Goal: Transaction & Acquisition: Purchase product/service

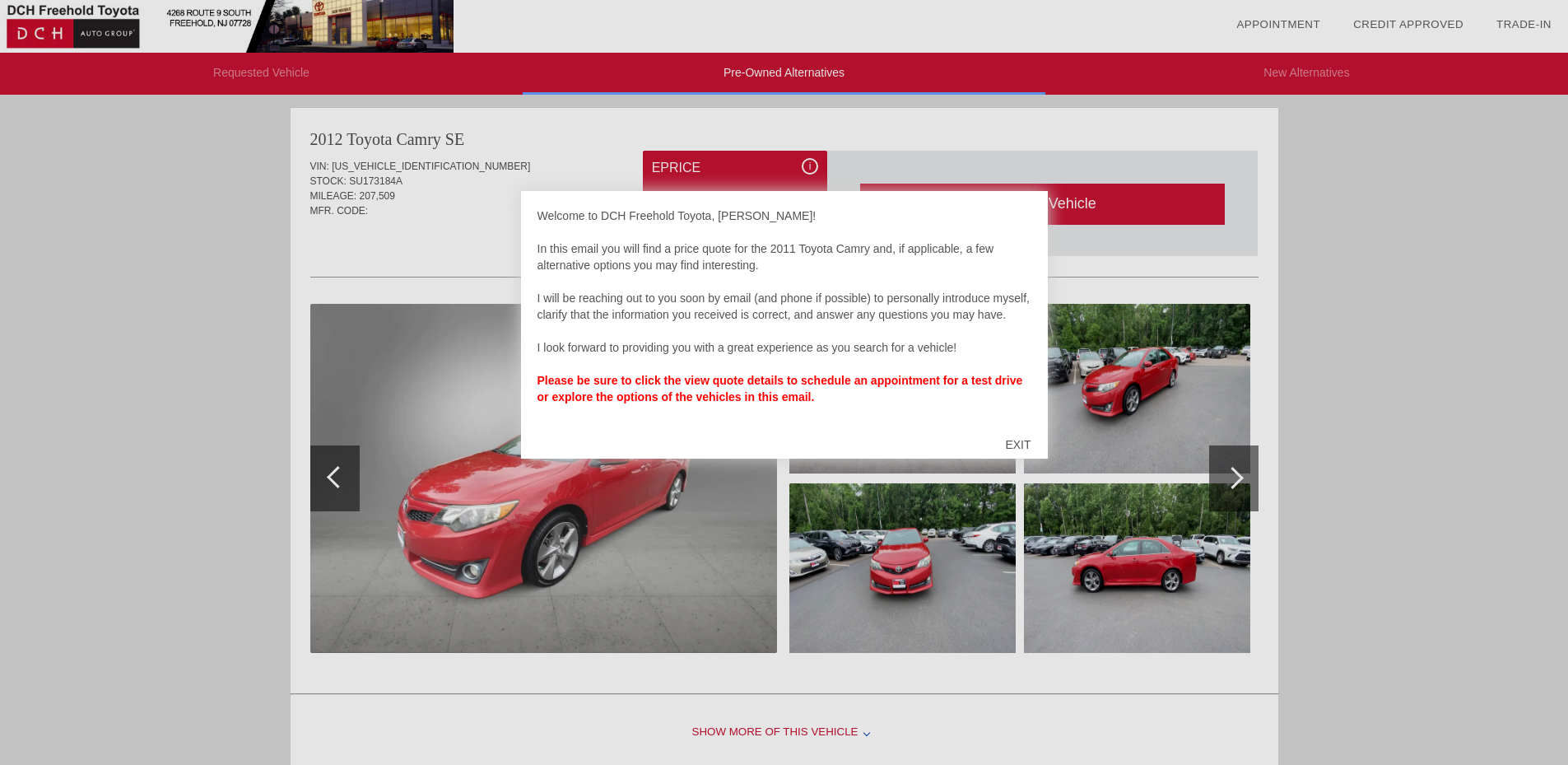
scroll to position [1351, 0]
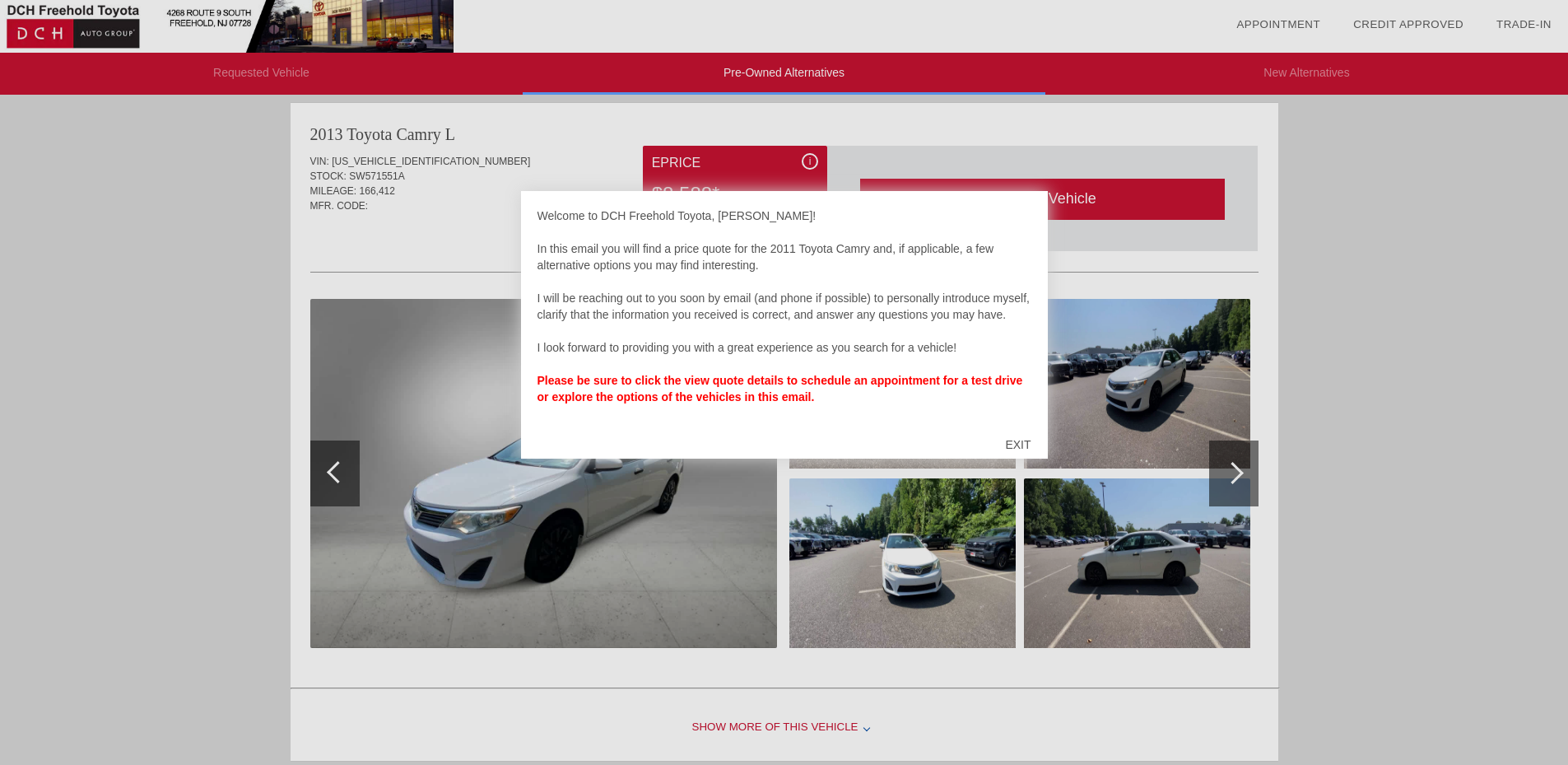
click at [1014, 448] on div "EXIT" at bounding box center [1017, 444] width 58 height 49
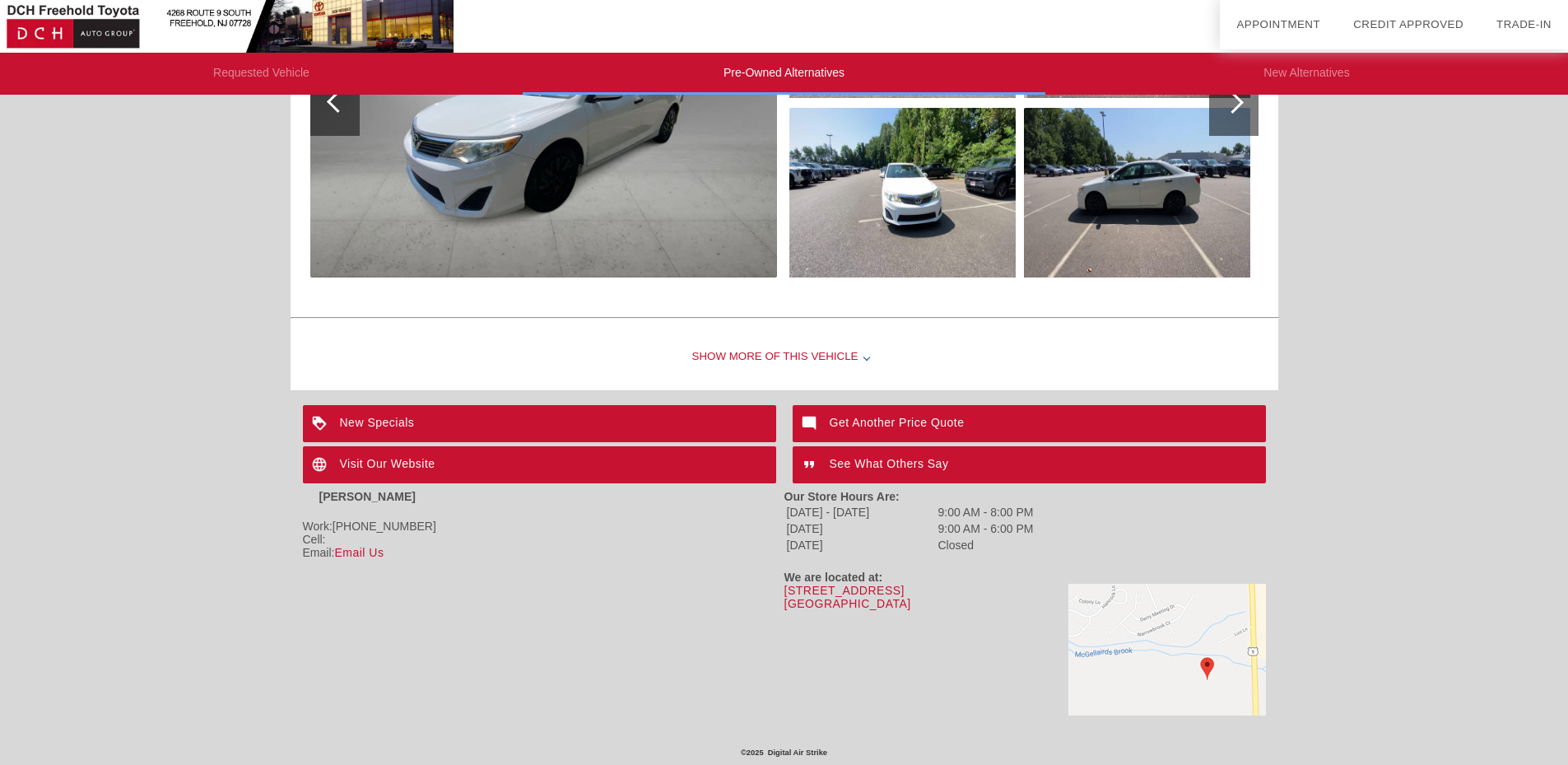
scroll to position [1391, 0]
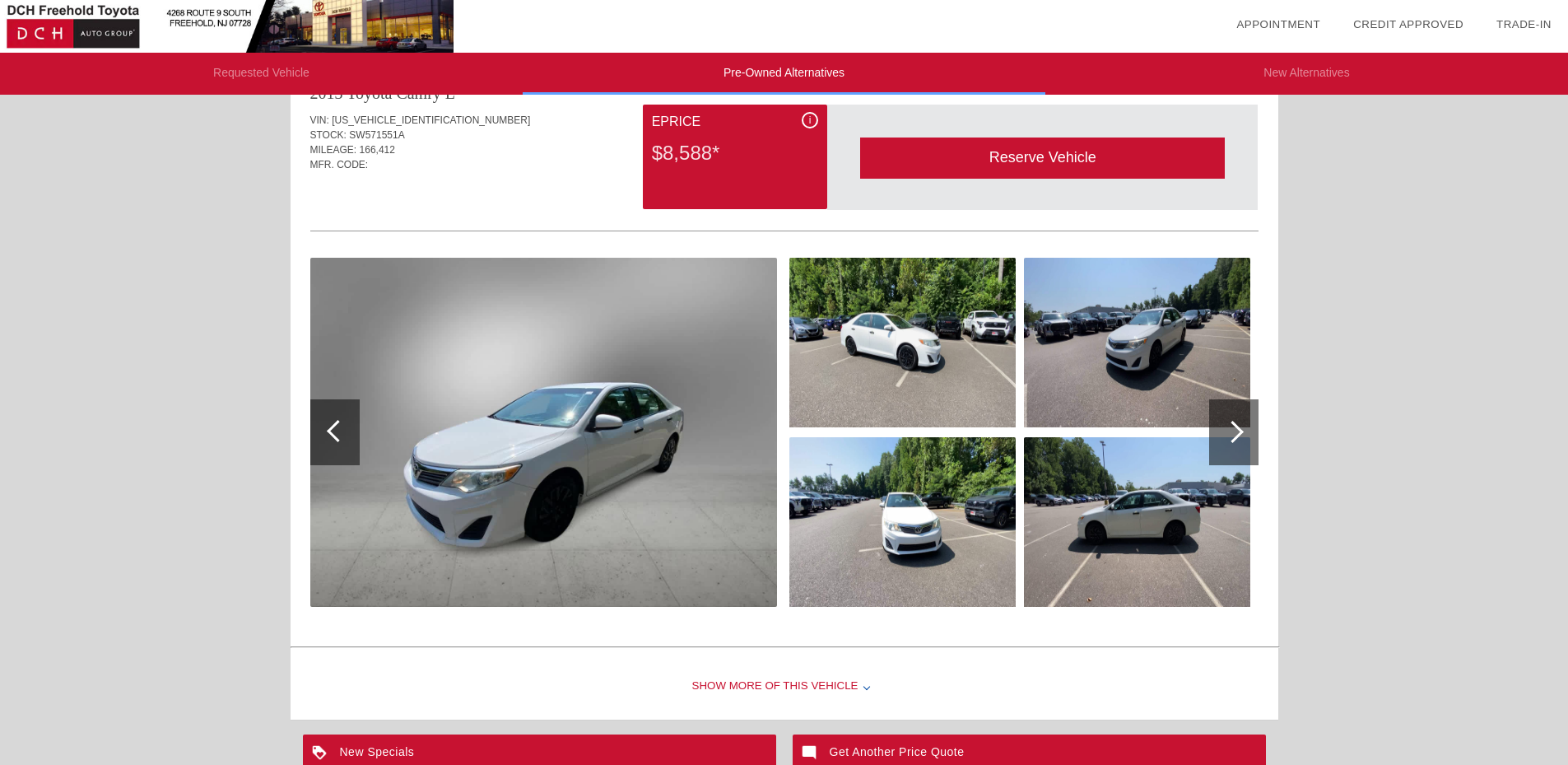
click at [1238, 436] on div at bounding box center [1233, 432] width 22 height 22
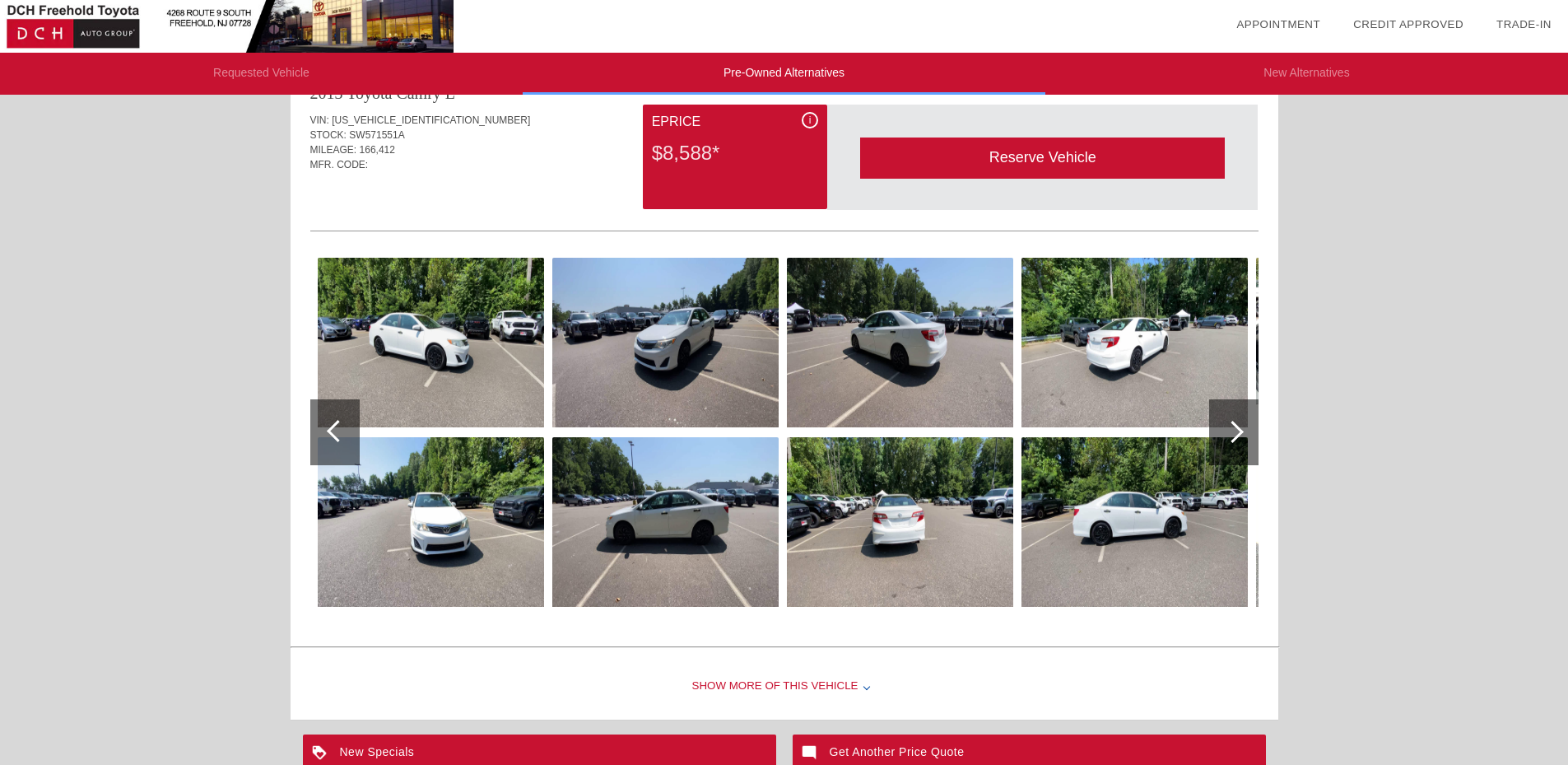
click at [1238, 436] on div at bounding box center [1233, 432] width 22 height 22
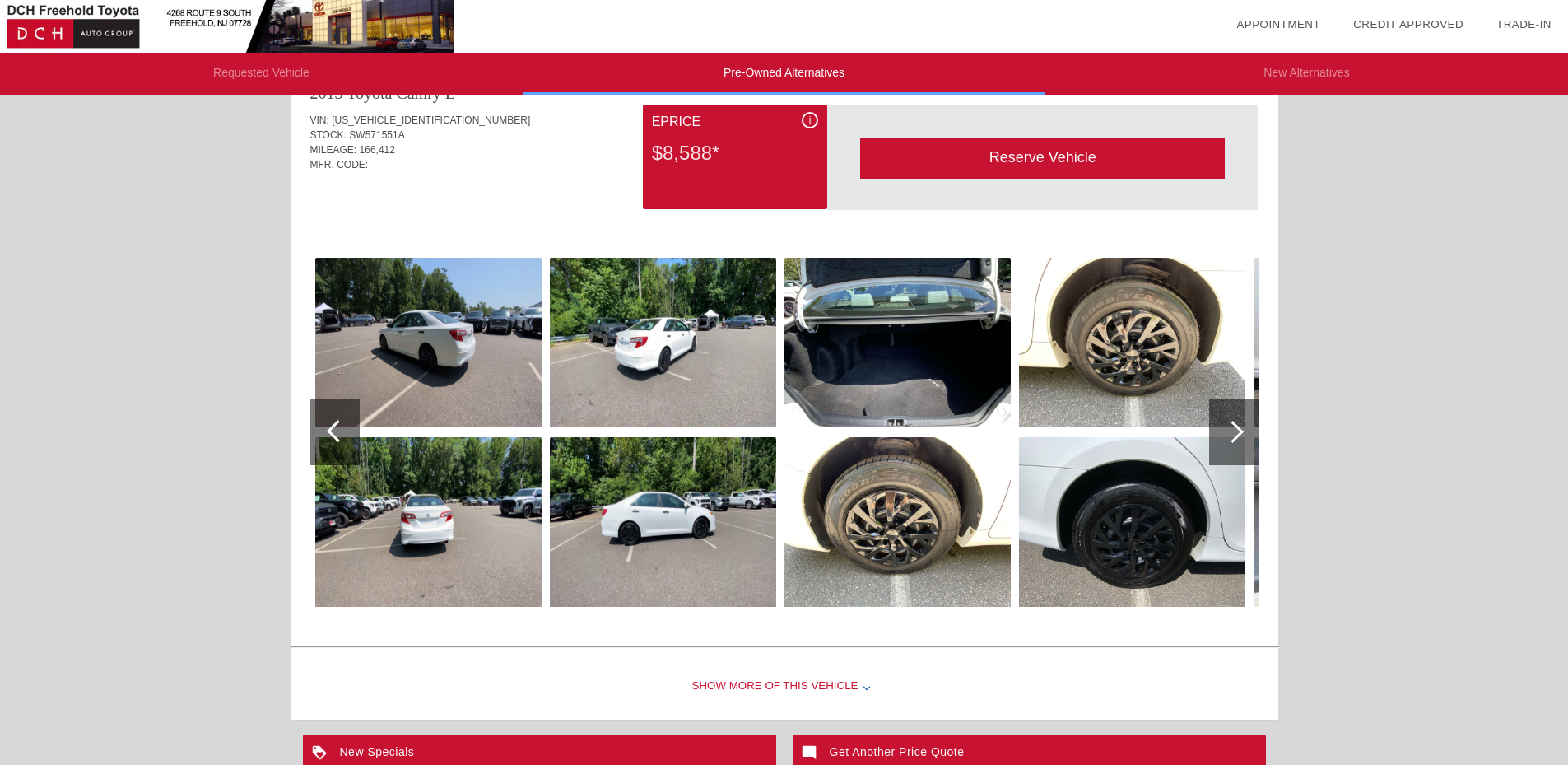
click at [1238, 436] on div at bounding box center [1233, 432] width 22 height 22
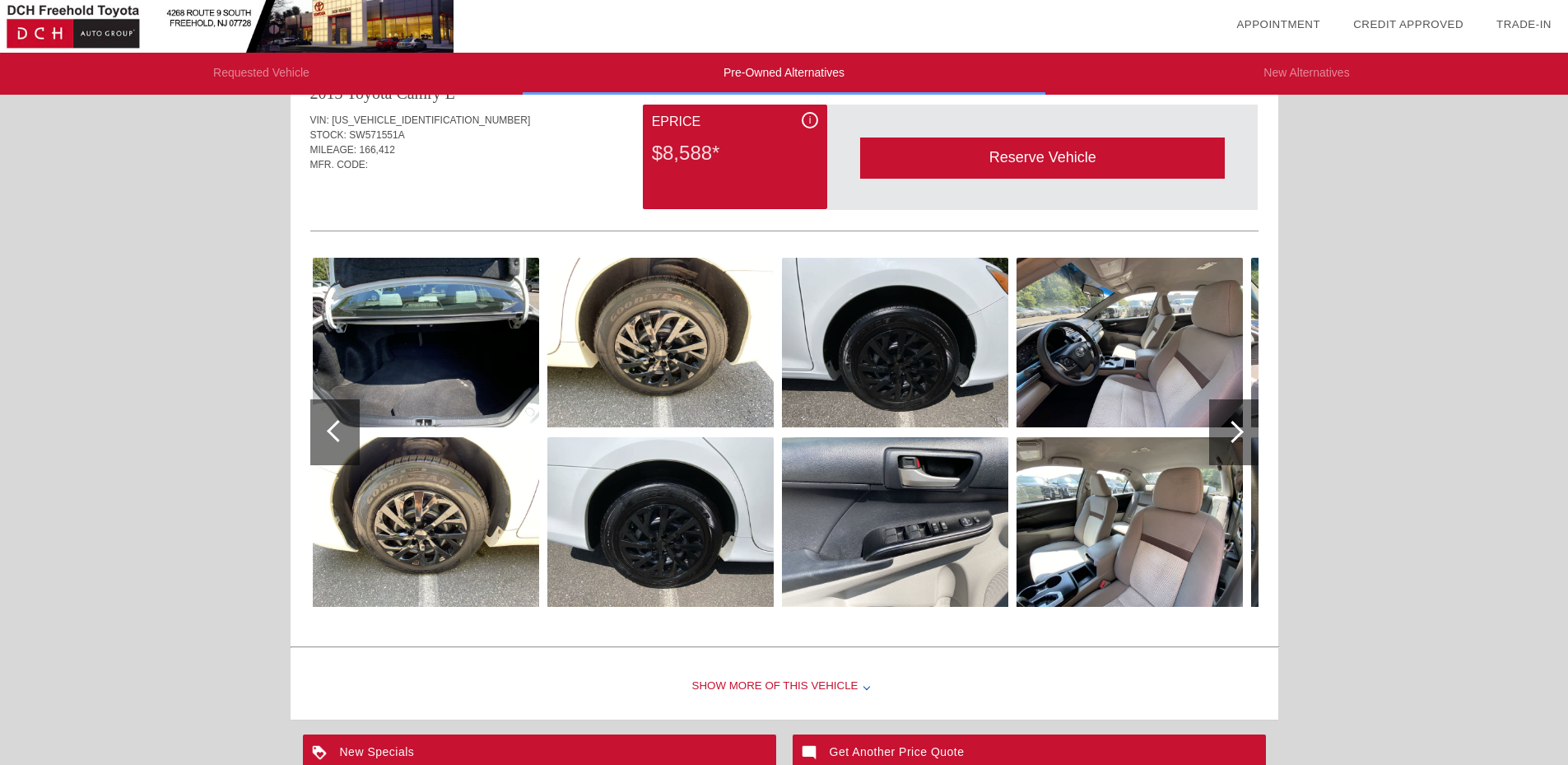
click at [1238, 436] on div at bounding box center [1233, 432] width 22 height 22
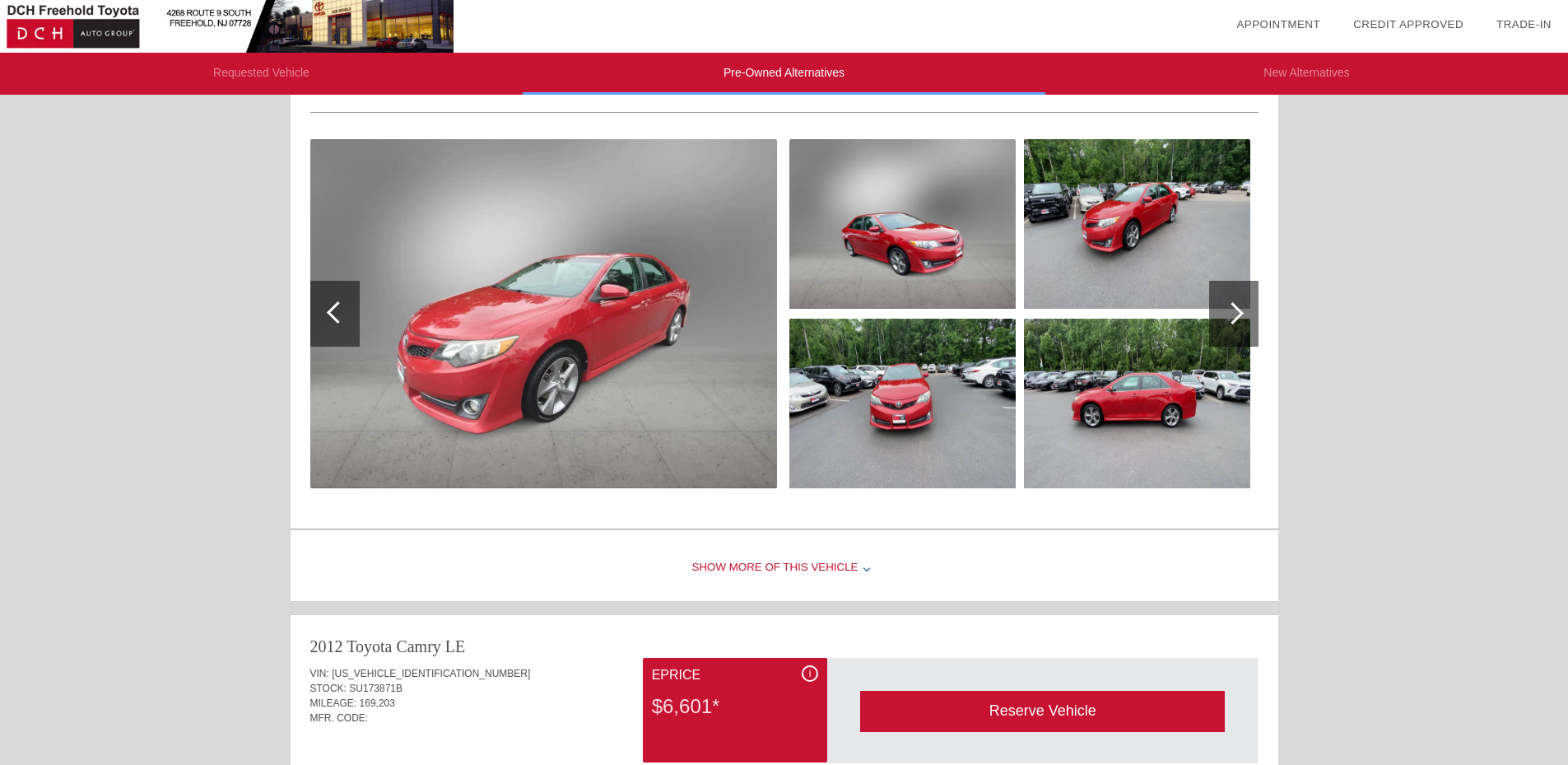
scroll to position [0, 0]
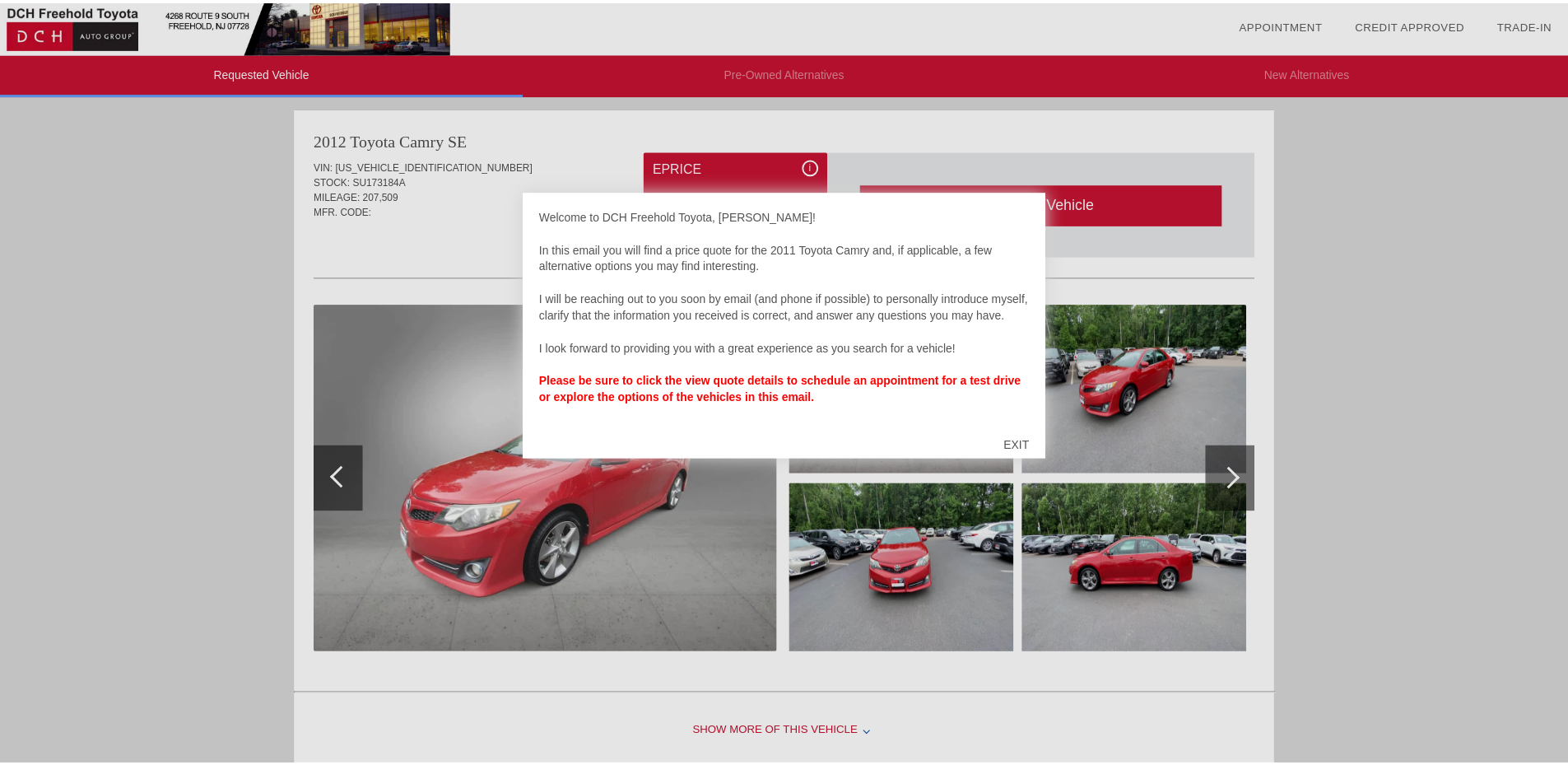
scroll to position [677, 0]
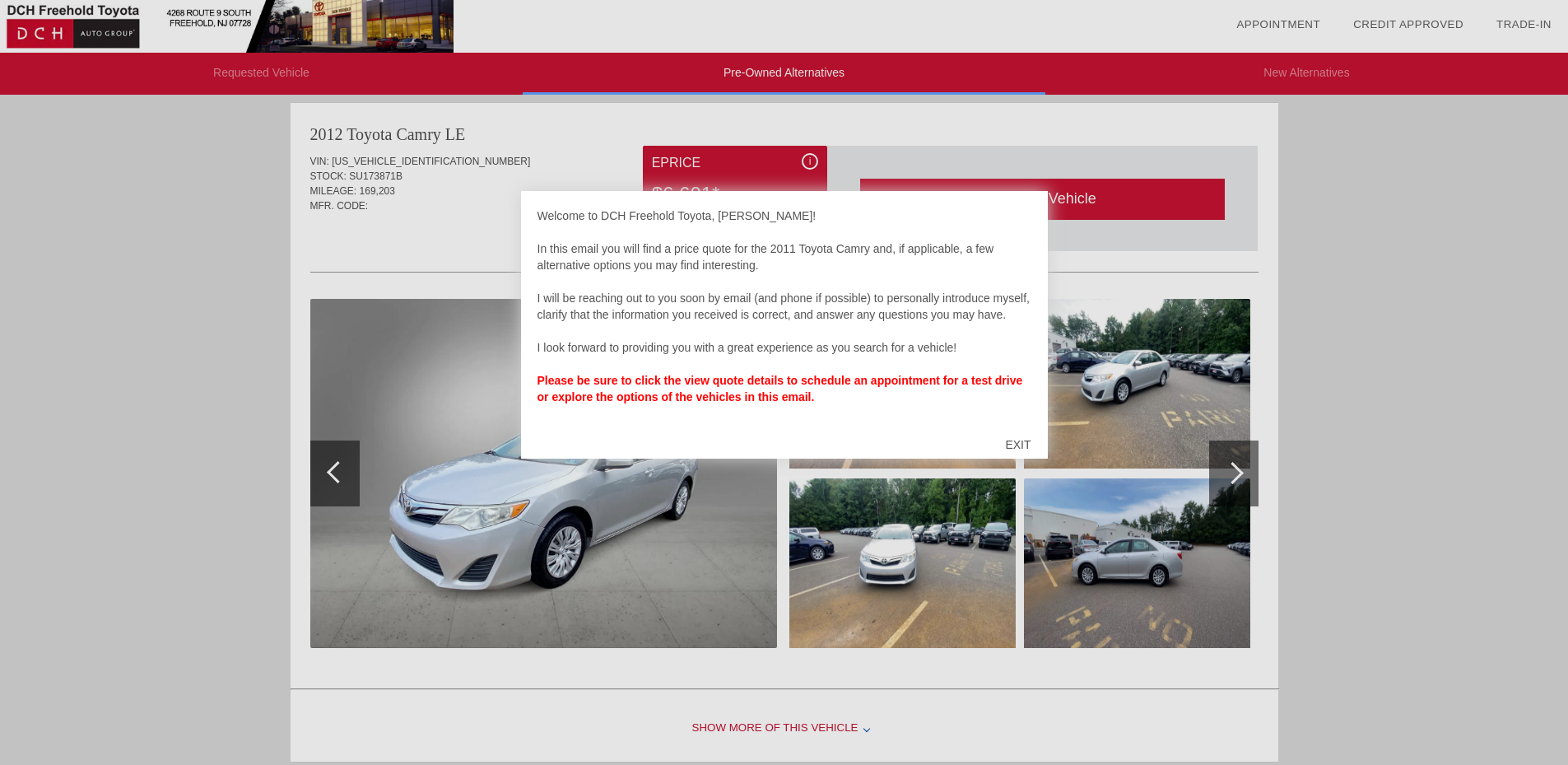
click at [1014, 443] on div "EXIT" at bounding box center [1017, 444] width 58 height 49
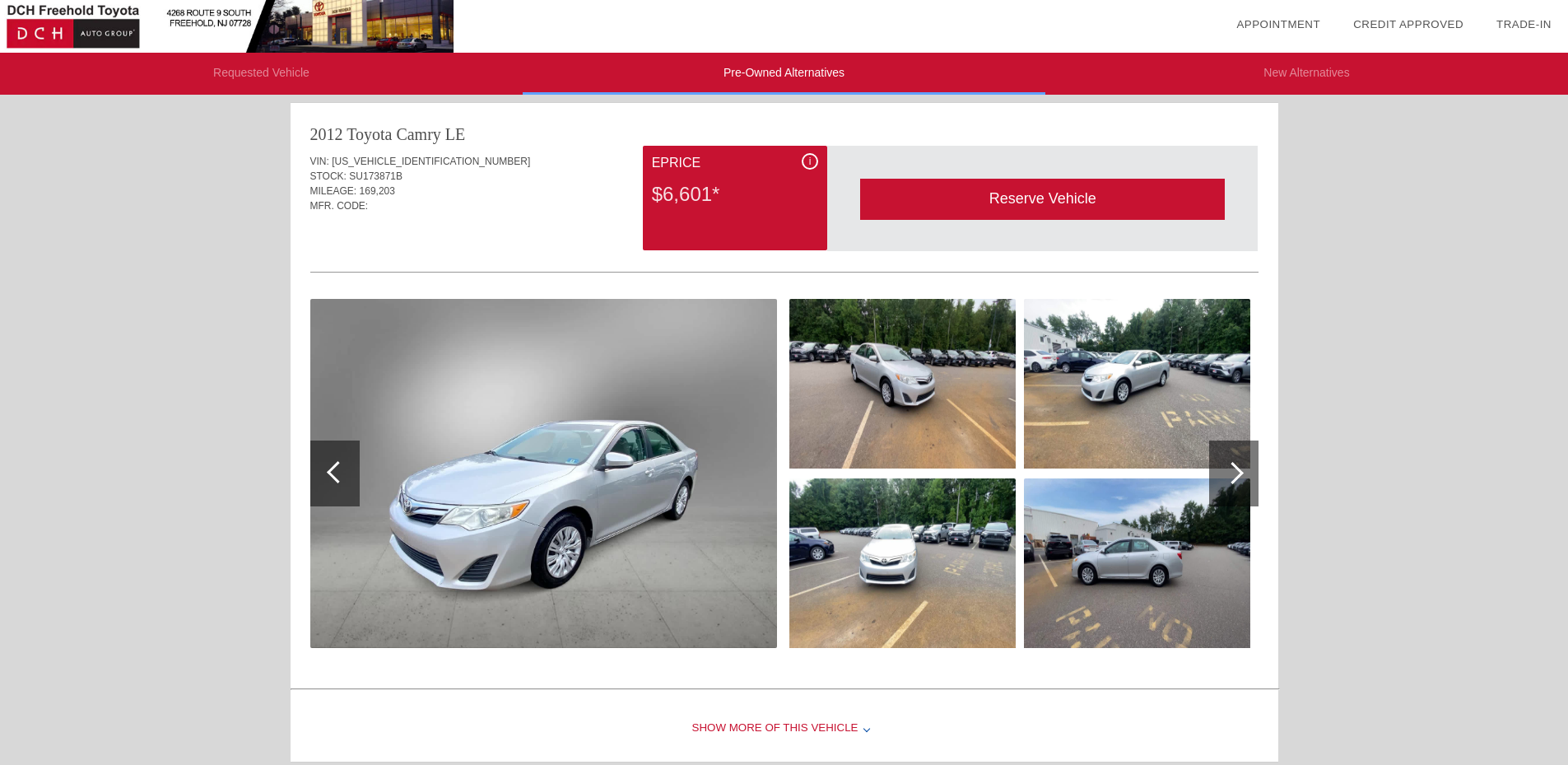
click at [1244, 475] on div at bounding box center [1234, 474] width 49 height 66
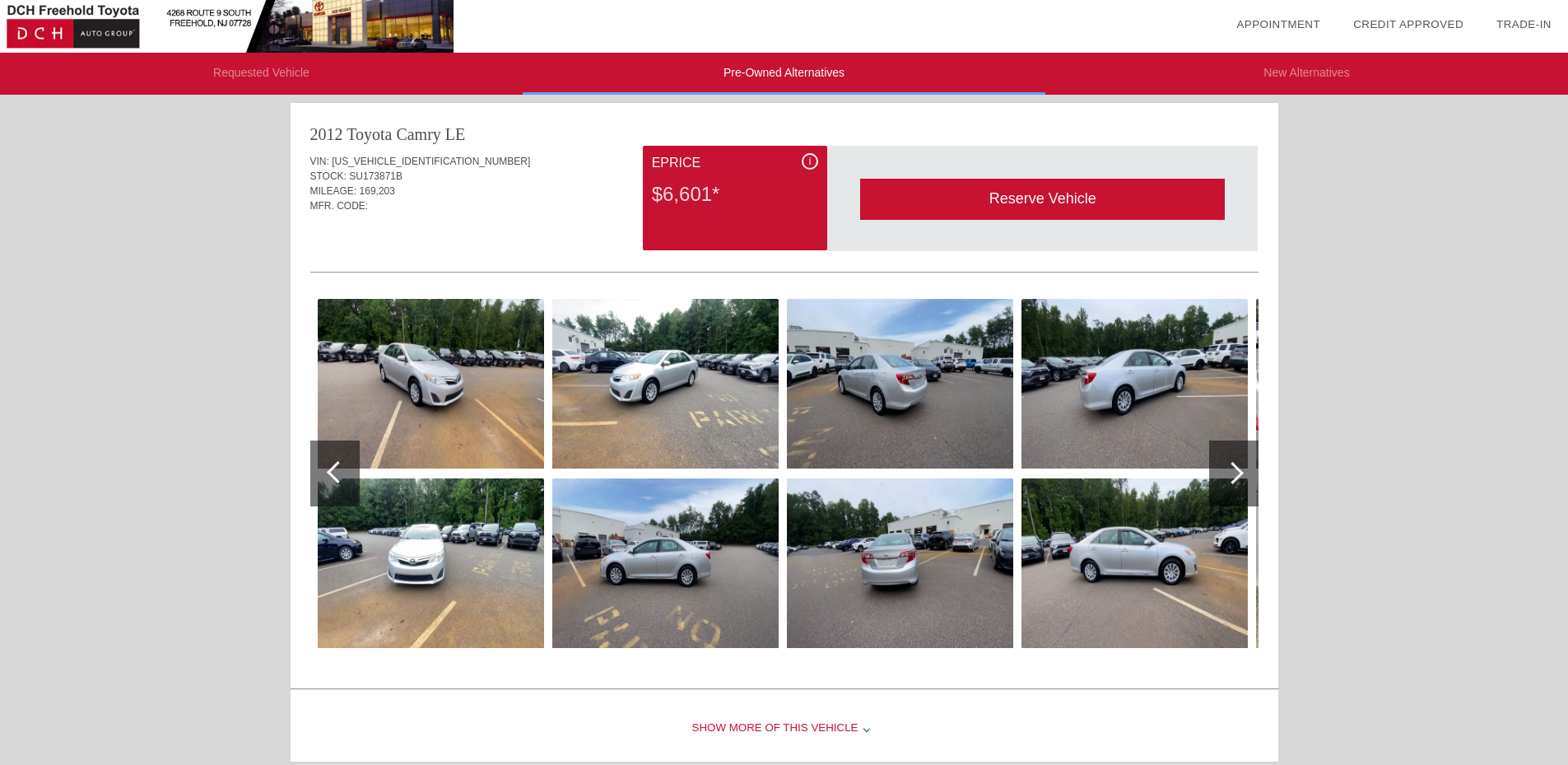
click at [1244, 475] on div at bounding box center [1234, 474] width 49 height 66
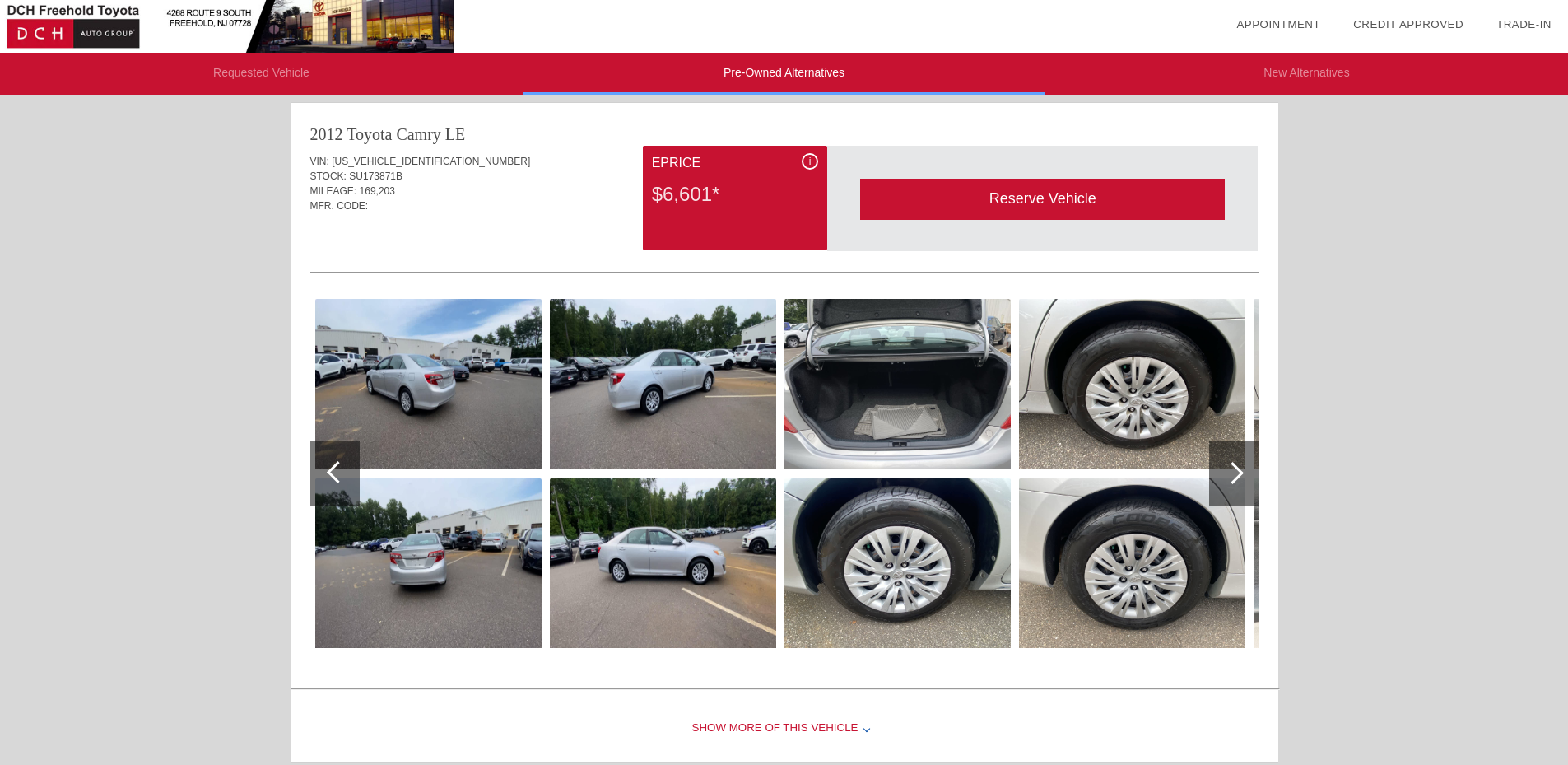
click at [1244, 475] on div at bounding box center [1234, 474] width 49 height 66
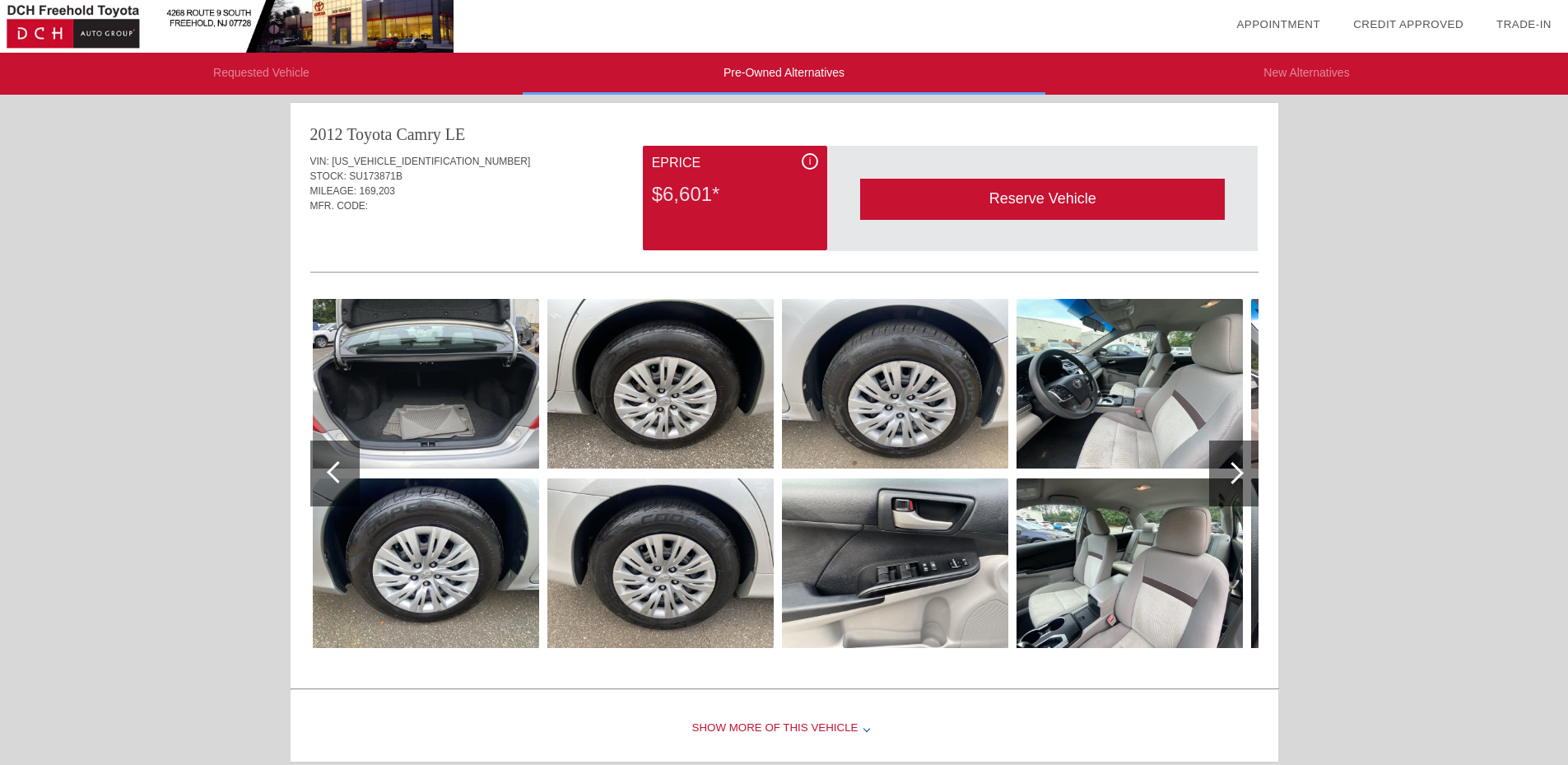
click at [1232, 471] on div at bounding box center [1233, 473] width 22 height 22
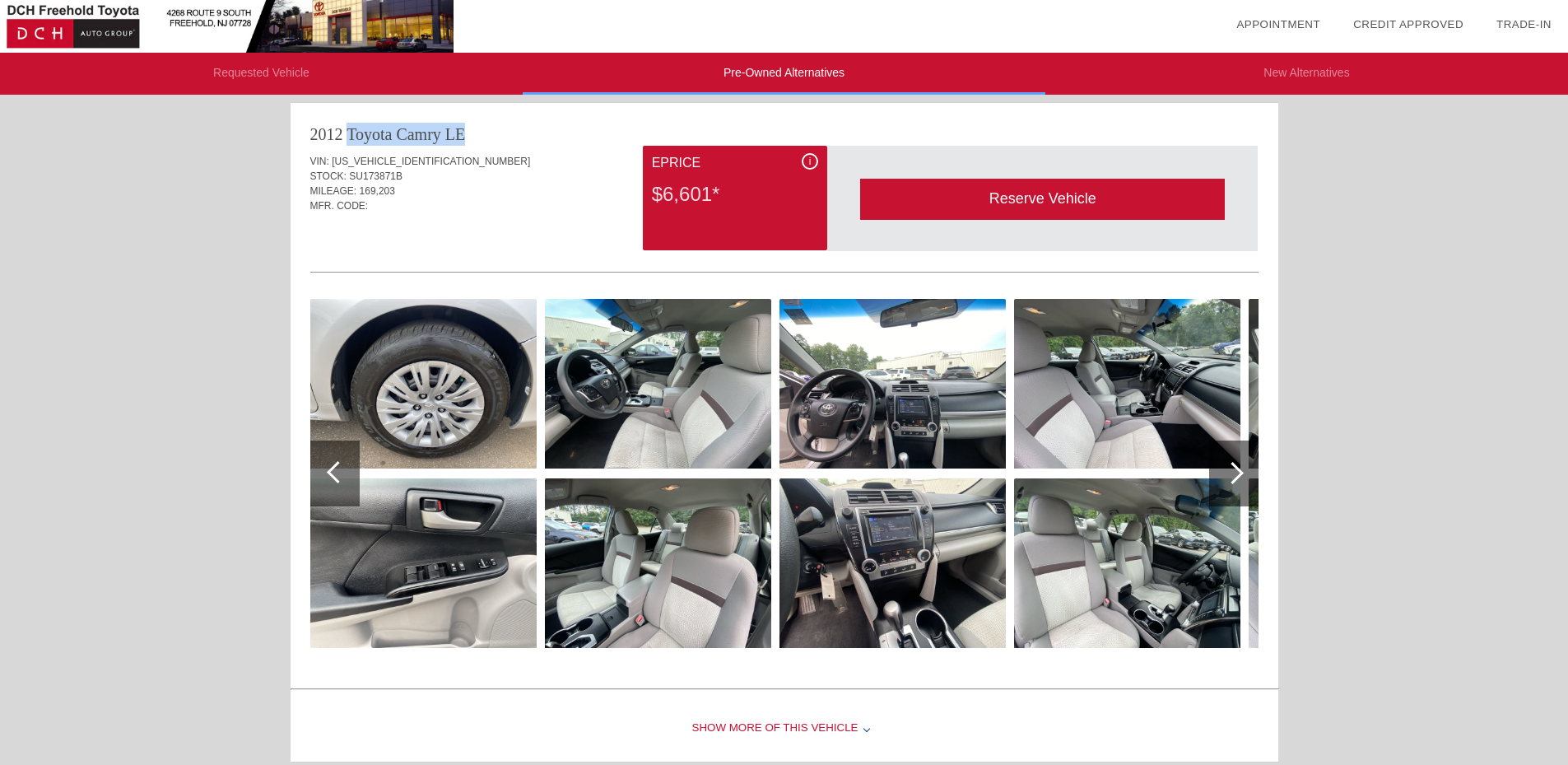
drag, startPoint x: 312, startPoint y: 133, endPoint x: 482, endPoint y: 132, distance: 170.0
click at [482, 132] on div "2012 Toyota Camry LE" at bounding box center [784, 134] width 948 height 23
copy div "2012 Toyota Camry LE"
click at [562, 179] on div "STOCK: SU173871B" at bounding box center [784, 177] width 948 height 15
